Goal: Check status: Check status

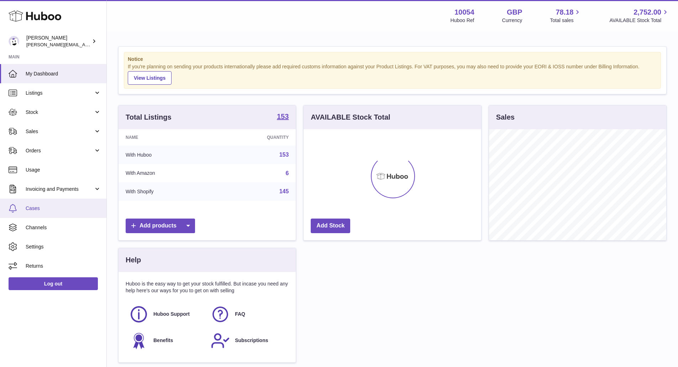
scroll to position [111, 178]
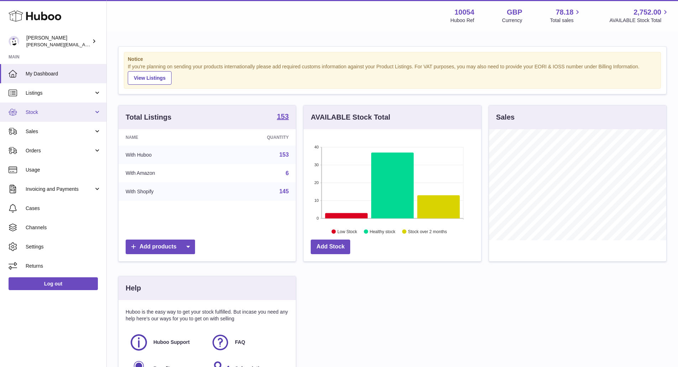
click at [64, 114] on span "Stock" at bounding box center [60, 112] width 68 height 7
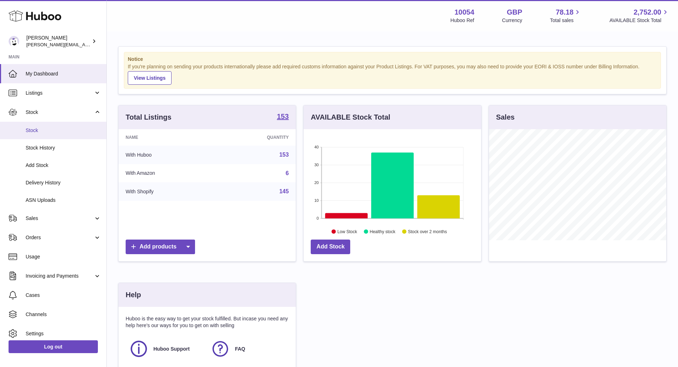
click at [60, 135] on link "Stock" at bounding box center [53, 130] width 106 height 17
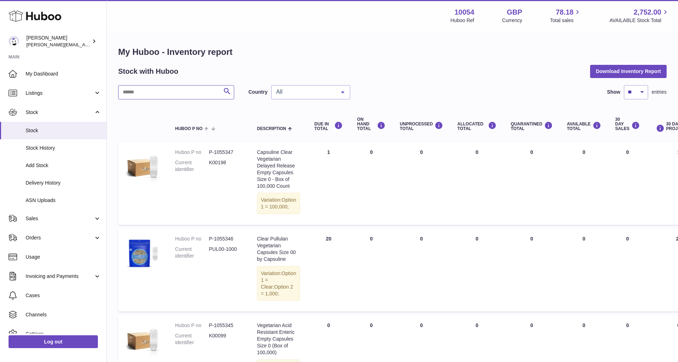
click at [186, 92] on input "text" at bounding box center [176, 92] width 116 height 14
type input "******"
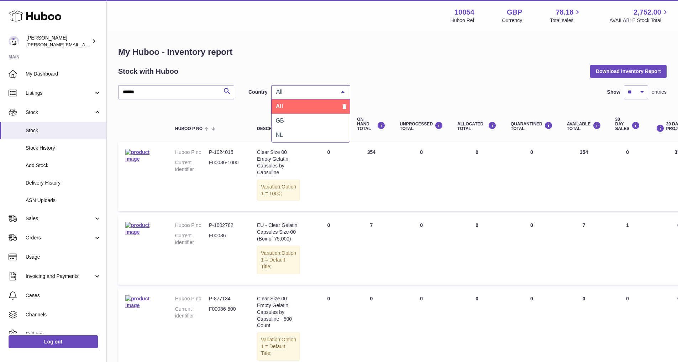
click at [303, 90] on span "All" at bounding box center [304, 91] width 61 height 7
click at [297, 121] on span "GB" at bounding box center [311, 121] width 78 height 14
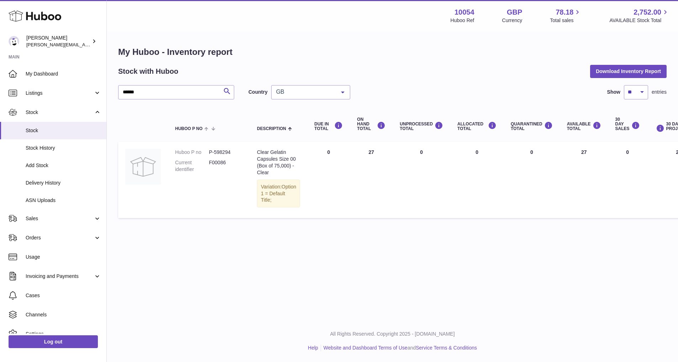
click at [309, 88] on div "GB" at bounding box center [310, 92] width 79 height 14
click at [331, 193] on td "DUE IN Total 0" at bounding box center [328, 180] width 43 height 76
